Goal: Navigation & Orientation: Find specific page/section

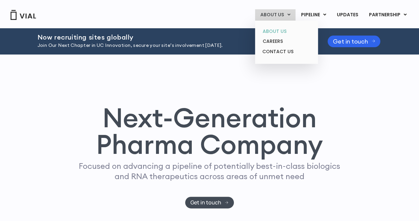
click at [276, 31] on link "ABOUT US" at bounding box center [287, 31] width 58 height 10
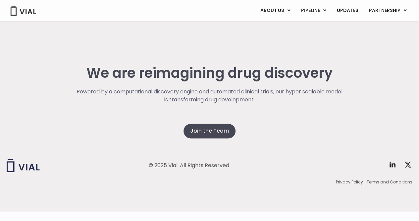
scroll to position [1765, 0]
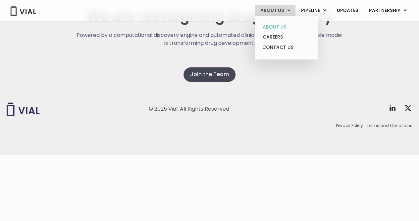
click at [280, 26] on link "ABOUT US" at bounding box center [287, 27] width 58 height 10
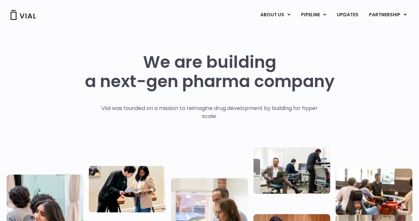
click at [28, 24] on div "ABOUT US ABOUT US CAREERS CONTACT US PIPELINE TL1A HLE PHASE 2 INHBE/ACTIVIN E …" at bounding box center [210, 14] width 406 height 28
click at [30, 19] on img at bounding box center [23, 15] width 27 height 10
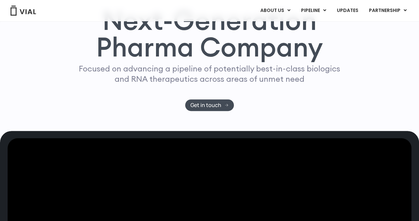
scroll to position [93, 0]
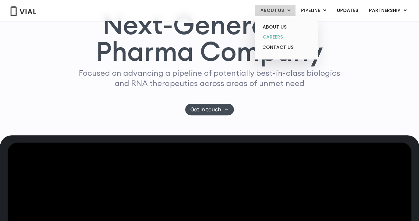
click at [281, 32] on link "CAREERS" at bounding box center [287, 37] width 58 height 10
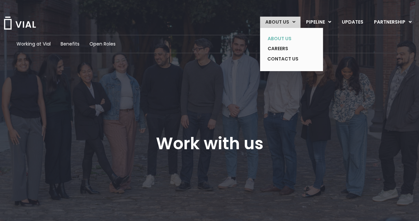
click at [286, 35] on link "ABOUT US" at bounding box center [287, 38] width 48 height 10
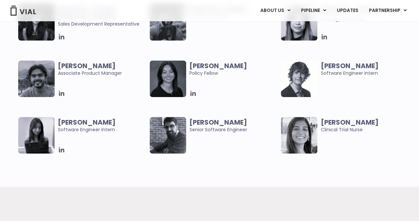
scroll to position [1375, 0]
